Goal: Task Accomplishment & Management: Use online tool/utility

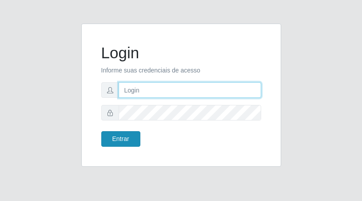
type input "[EMAIL_ADDRESS][DOMAIN_NAME]"
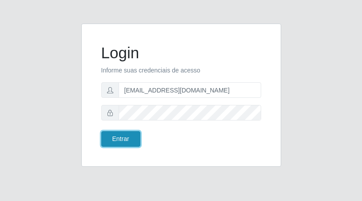
click at [121, 143] on button "Entrar" at bounding box center [120, 139] width 39 height 16
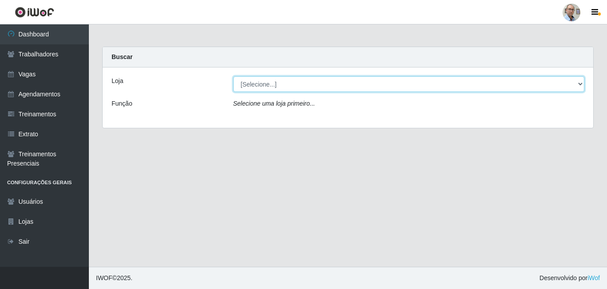
click at [362, 84] on select "[Selecione...] Mar Vermelho - Loja 04" at bounding box center [408, 84] width 351 height 16
select select "251"
click at [233, 76] on select "[Selecione...] Mar Vermelho - Loja 04" at bounding box center [408, 84] width 351 height 16
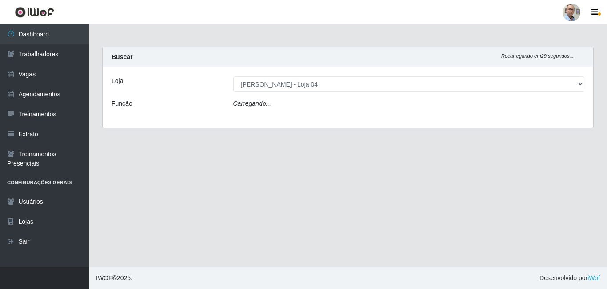
click at [310, 111] on div "Carregando..." at bounding box center [409, 105] width 365 height 13
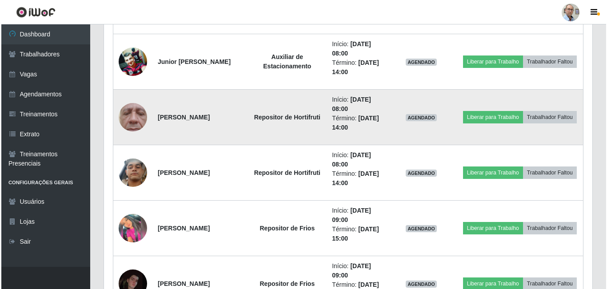
scroll to position [533, 0]
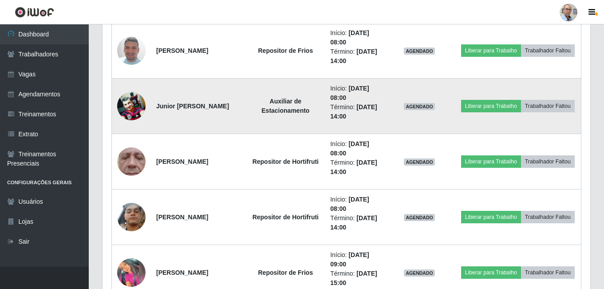
click at [142, 107] on img at bounding box center [131, 106] width 28 height 28
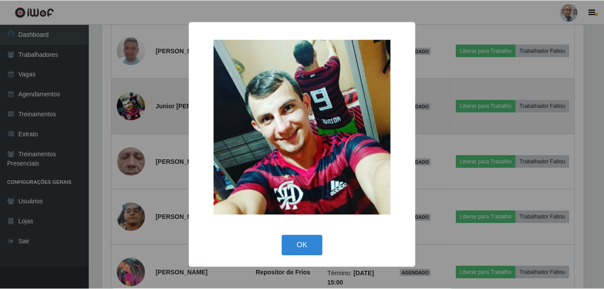
scroll to position [184, 484]
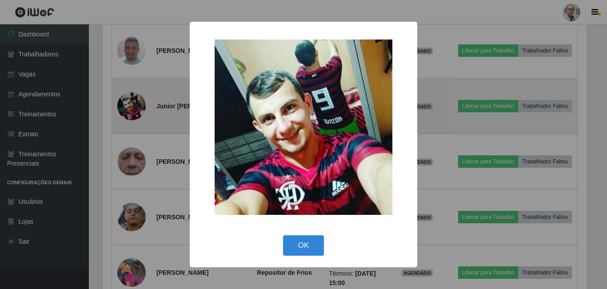
click at [142, 107] on div "× OK Cancel" at bounding box center [303, 144] width 607 height 289
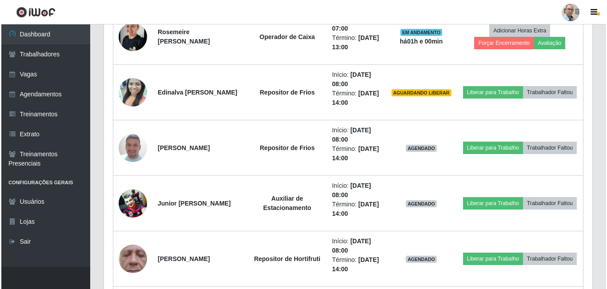
scroll to position [444, 0]
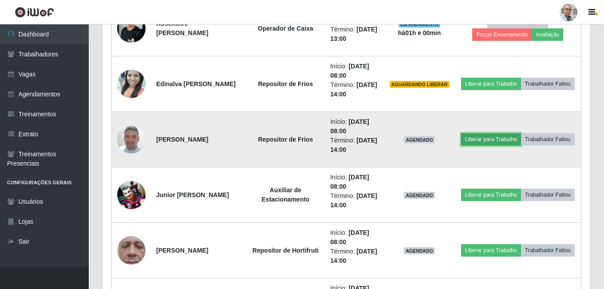
click at [362, 138] on button "Liberar para Trabalho" at bounding box center [491, 139] width 60 height 12
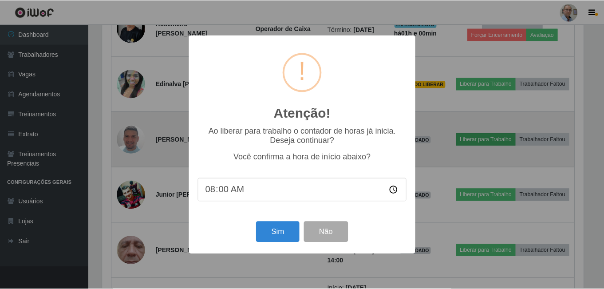
scroll to position [184, 484]
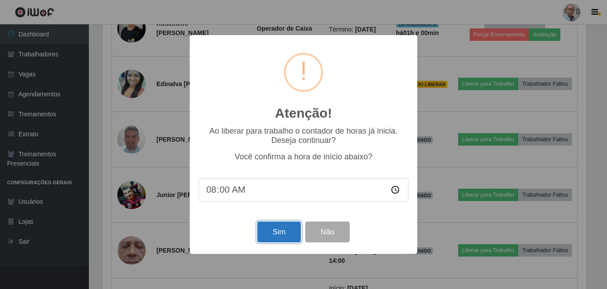
click at [267, 185] on button "Sim" at bounding box center [278, 232] width 43 height 21
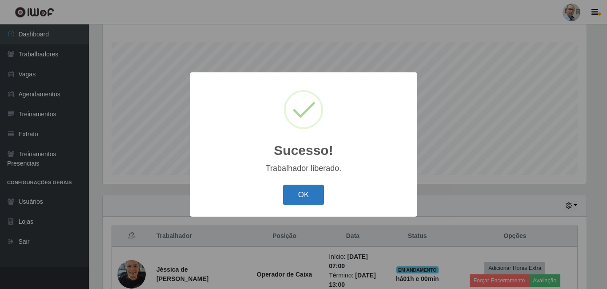
click at [303, 185] on button "OK" at bounding box center [303, 195] width 41 height 21
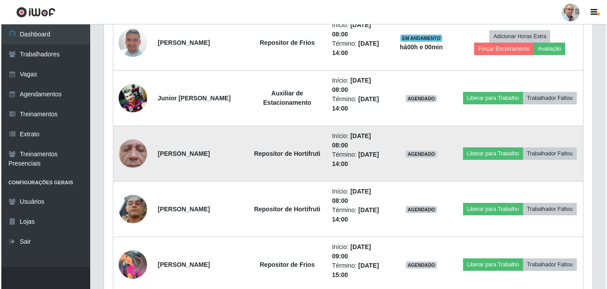
scroll to position [542, 0]
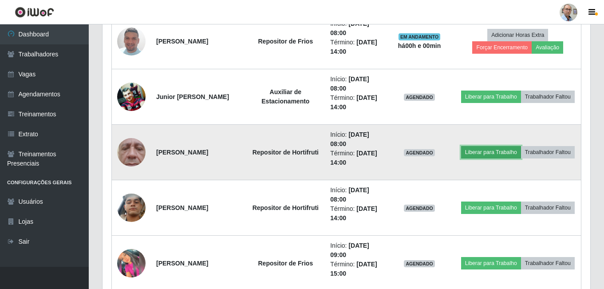
click at [362, 153] on button "Liberar para Trabalho" at bounding box center [491, 152] width 60 height 12
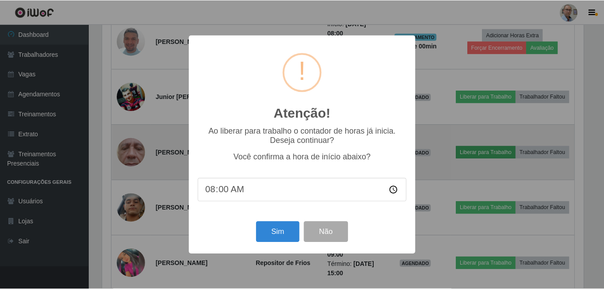
scroll to position [184, 484]
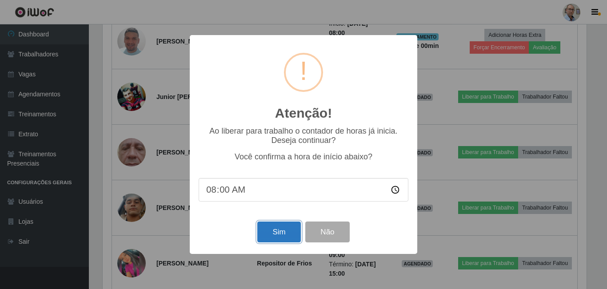
click at [282, 185] on button "Sim" at bounding box center [278, 232] width 43 height 21
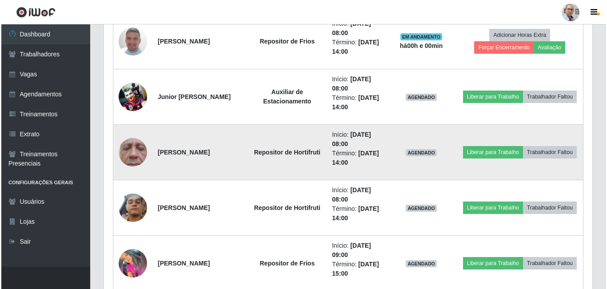
scroll to position [0, 0]
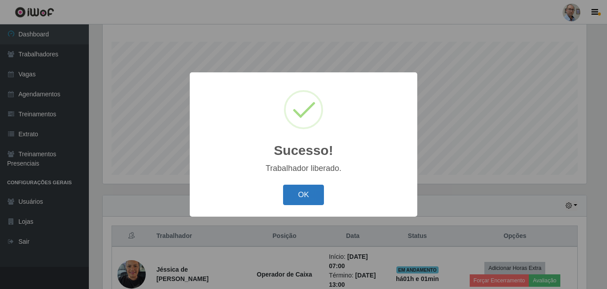
click at [290, 185] on button "OK" at bounding box center [303, 195] width 41 height 21
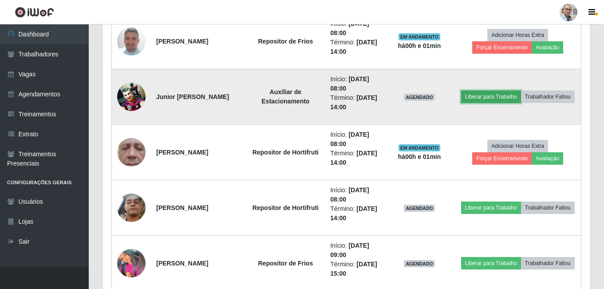
click at [362, 96] on button "Liberar para Trabalho" at bounding box center [491, 97] width 60 height 12
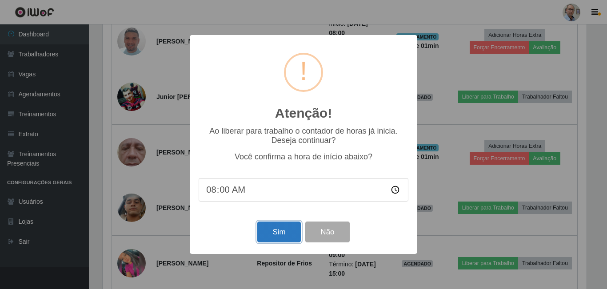
click at [282, 185] on button "Sim" at bounding box center [278, 232] width 43 height 21
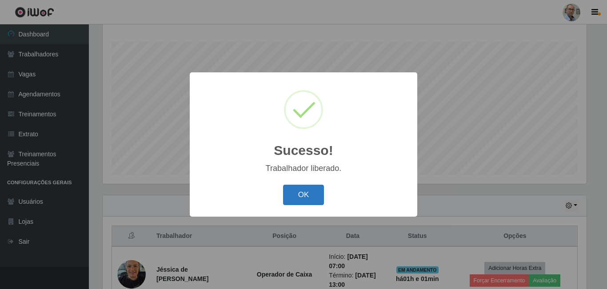
click at [311, 185] on button "OK" at bounding box center [303, 195] width 41 height 21
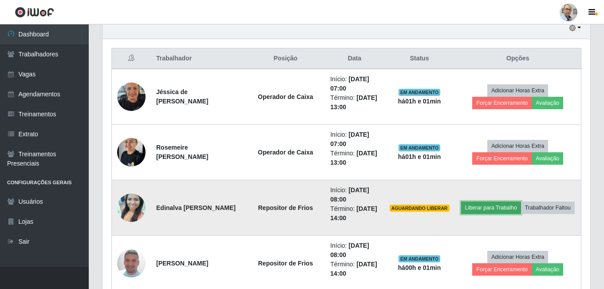
click at [362, 185] on button "Liberar para Trabalho" at bounding box center [491, 208] width 60 height 12
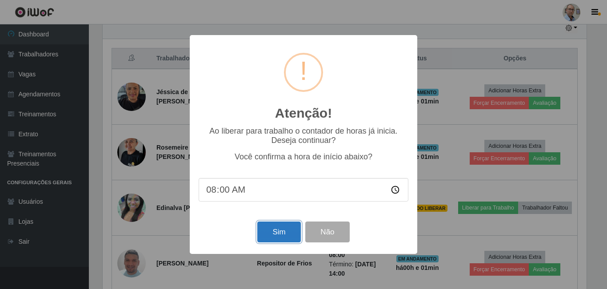
click at [266, 185] on button "Sim" at bounding box center [278, 232] width 43 height 21
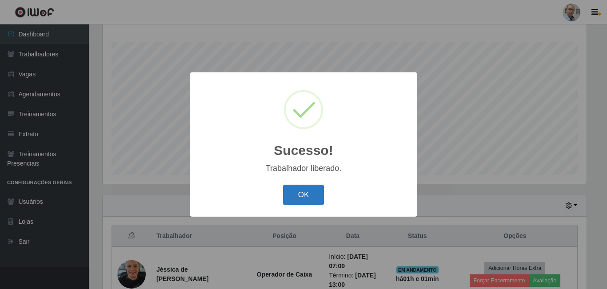
click at [296, 185] on button "OK" at bounding box center [303, 195] width 41 height 21
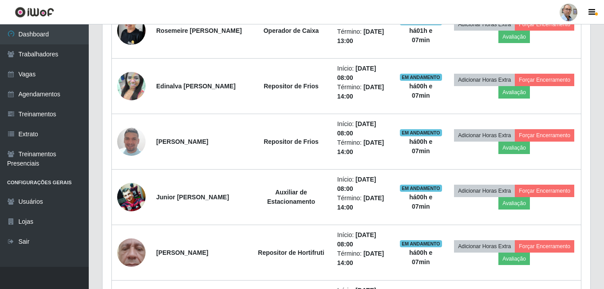
scroll to position [444, 0]
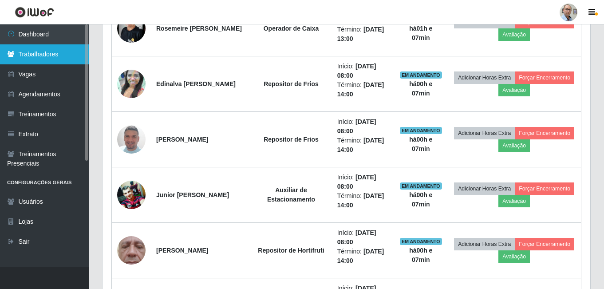
click at [52, 58] on link "Trabalhadores" at bounding box center [44, 54] width 89 height 20
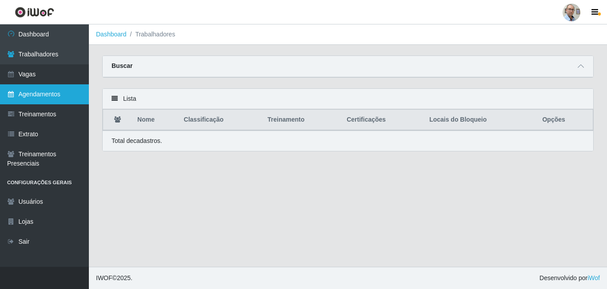
click at [46, 95] on link "Agendamentos" at bounding box center [44, 94] width 89 height 20
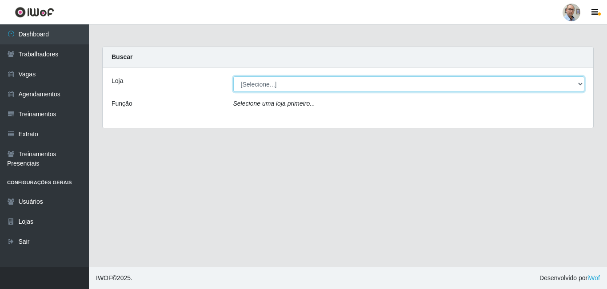
click at [329, 80] on select "[Selecione...] Mar Vermelho - Loja 04" at bounding box center [408, 84] width 351 height 16
select select "251"
click at [233, 76] on select "[Selecione...] Mar Vermelho - Loja 04" at bounding box center [408, 84] width 351 height 16
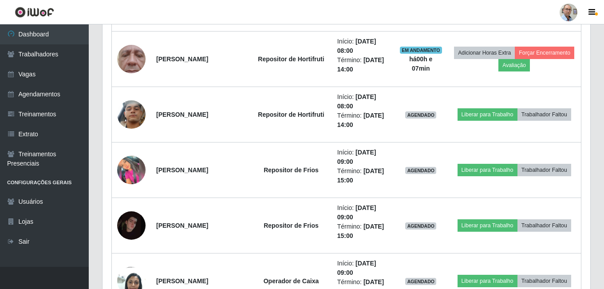
scroll to position [653, 0]
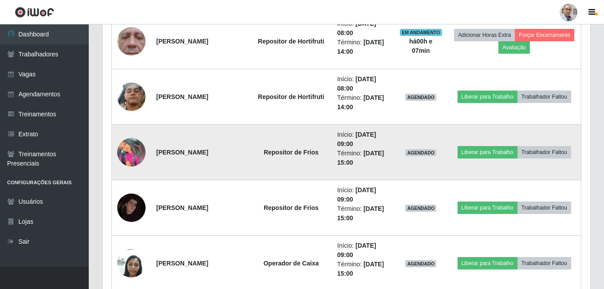
click at [131, 154] on img at bounding box center [131, 152] width 28 height 28
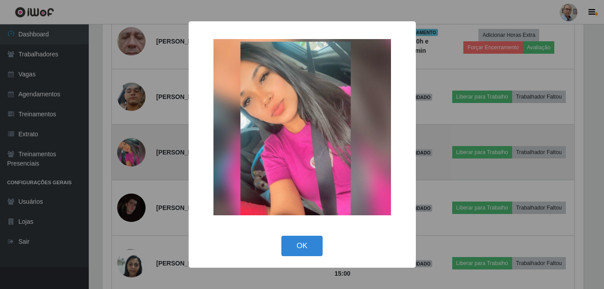
scroll to position [184, 484]
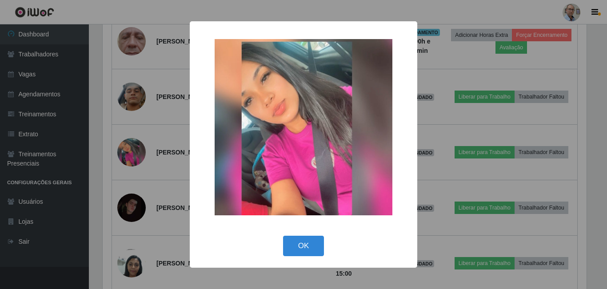
click at [314, 185] on div "OK Cancel" at bounding box center [304, 245] width 210 height 25
click at [313, 185] on button "OK" at bounding box center [303, 246] width 41 height 21
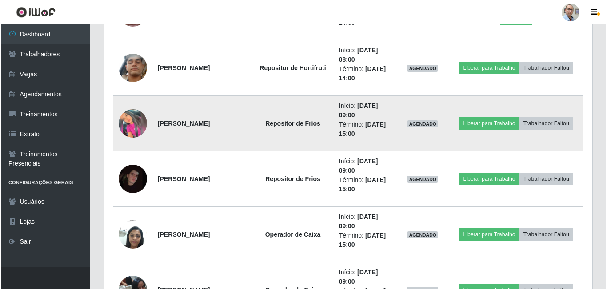
scroll to position [698, 0]
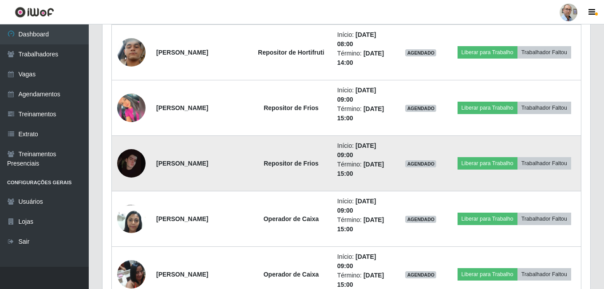
click at [130, 168] on img at bounding box center [131, 163] width 28 height 28
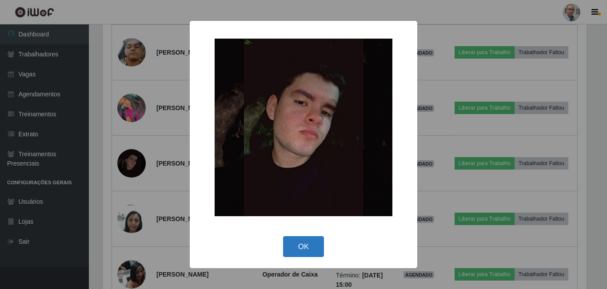
click at [310, 185] on button "OK" at bounding box center [303, 246] width 41 height 21
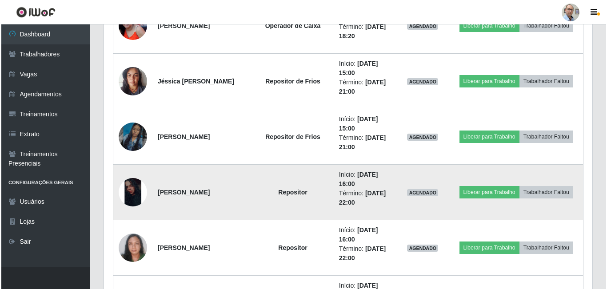
scroll to position [1097, 0]
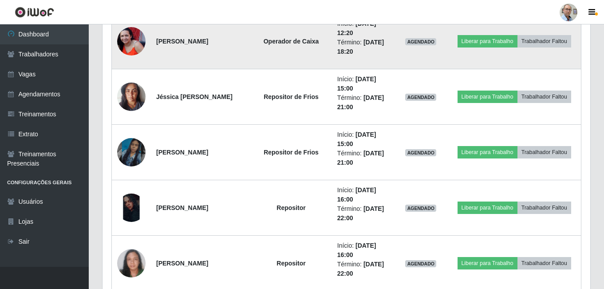
click at [131, 37] on img at bounding box center [131, 41] width 28 height 28
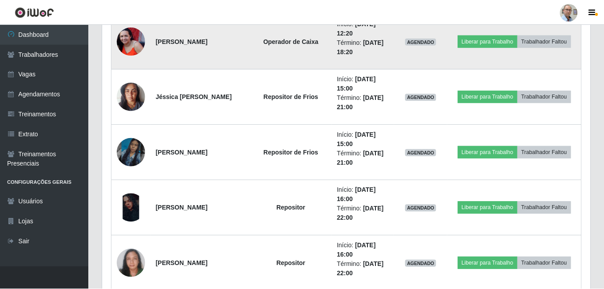
scroll to position [184, 484]
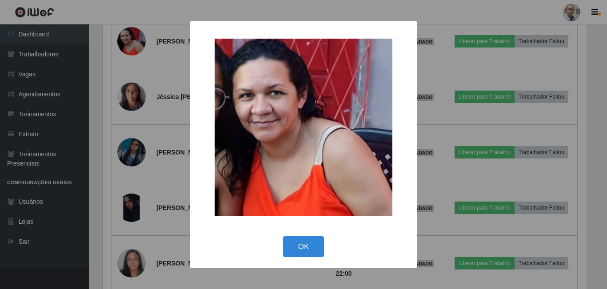
click at [163, 85] on div "× OK Cancel" at bounding box center [303, 144] width 607 height 289
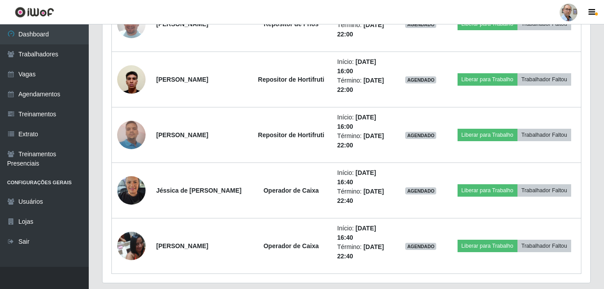
scroll to position [1586, 0]
